Goal: Task Accomplishment & Management: Complete application form

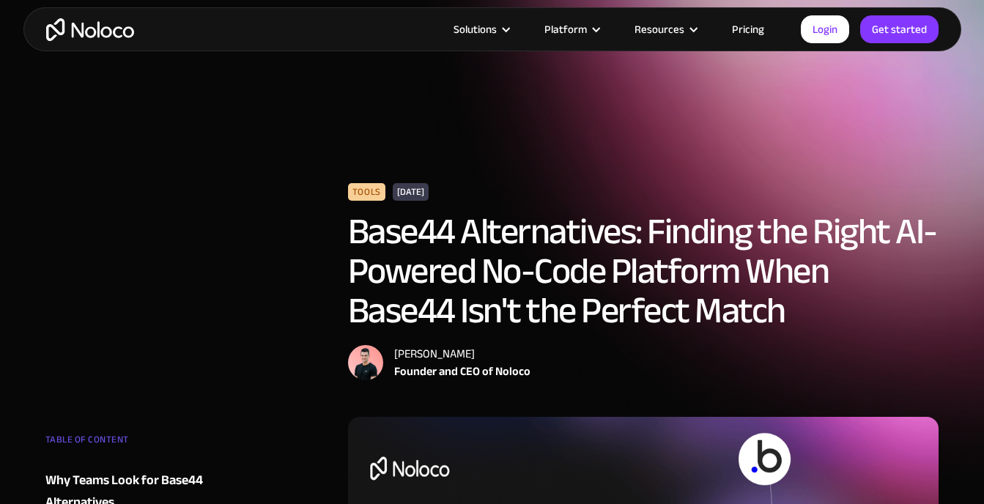
click at [901, 36] on link "Get started" at bounding box center [899, 29] width 78 height 28
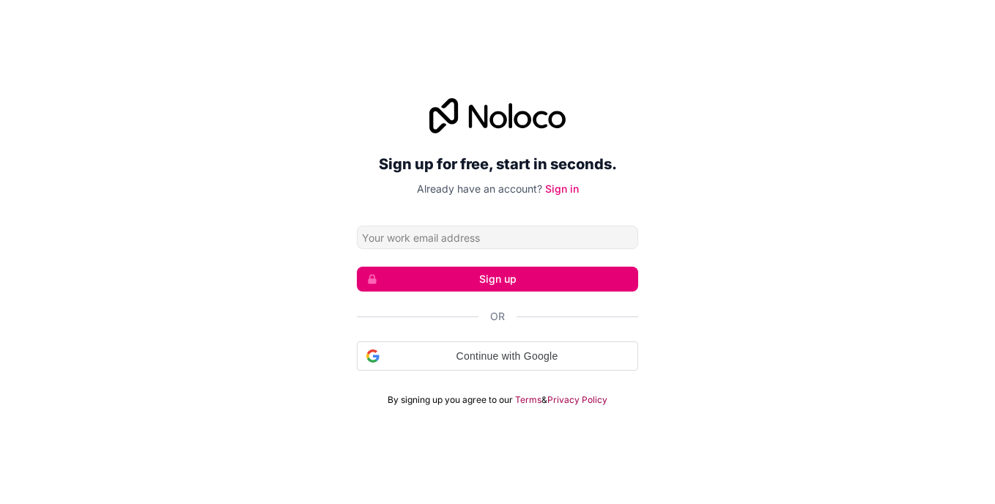
click at [433, 232] on input "Email address" at bounding box center [497, 237] width 281 height 23
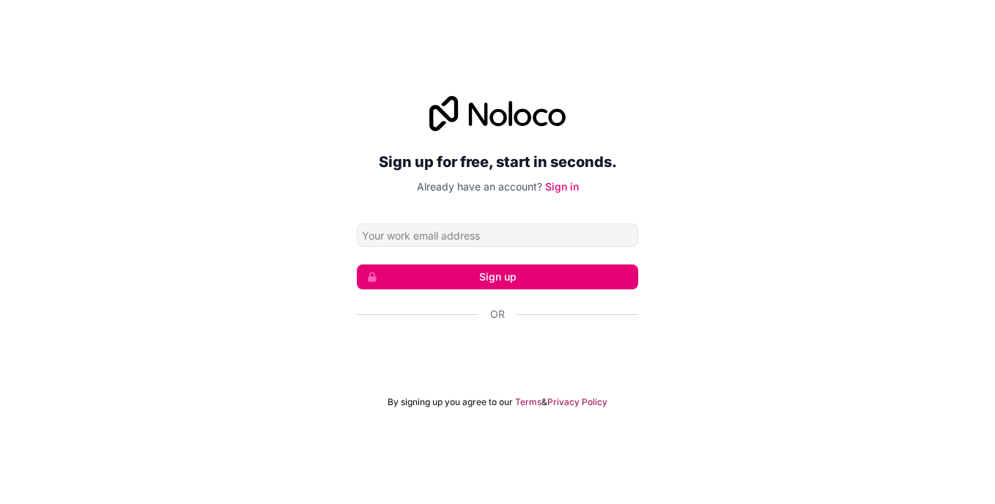
type input "[EMAIL_ADDRESS][DOMAIN_NAME]"
click at [522, 281] on button "Sign up" at bounding box center [497, 277] width 281 height 25
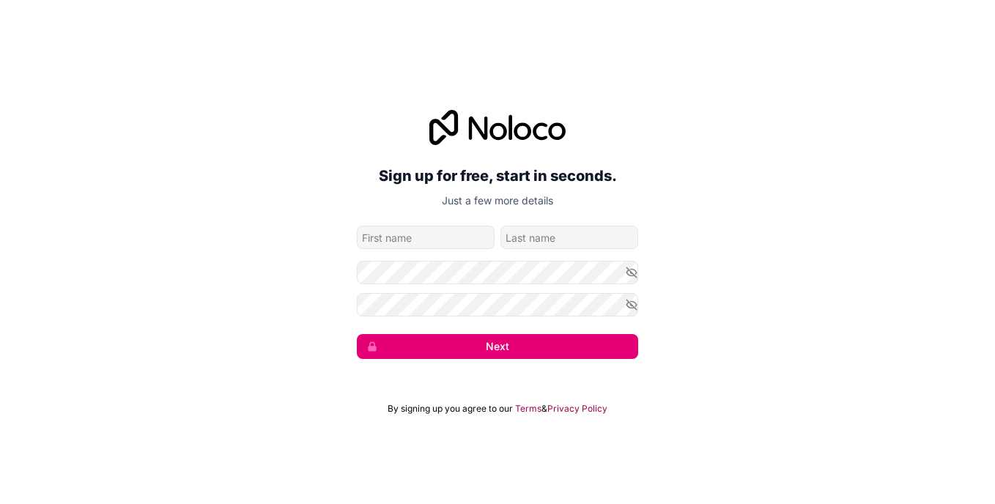
click at [421, 243] on input "given-name" at bounding box center [426, 237] width 138 height 23
type input "DD"
click at [512, 237] on input "family-name" at bounding box center [570, 237] width 138 height 23
type input "KK"
click at [468, 342] on button "Next" at bounding box center [497, 346] width 281 height 25
